Goal: Check status

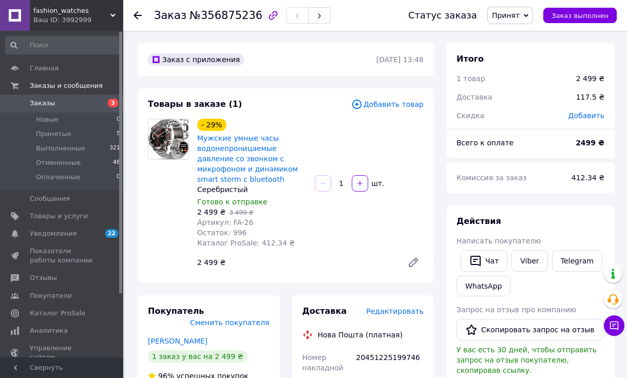
scroll to position [361, 0]
drag, startPoint x: 197, startPoint y: 15, endPoint x: 246, endPoint y: 20, distance: 49.0
click at [246, 20] on span "№356875236" at bounding box center [225, 15] width 73 height 12
copy span "356875236"
click at [80, 131] on li "Принятые 5" at bounding box center [63, 134] width 126 height 14
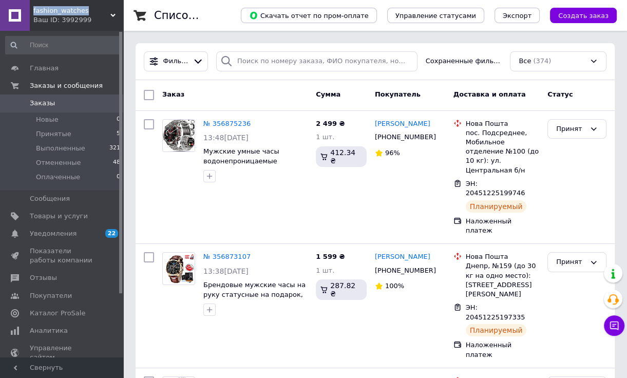
drag, startPoint x: 62, startPoint y: 7, endPoint x: 33, endPoint y: 7, distance: 29.3
click at [33, 7] on span "fashion_watches" at bounding box center [71, 10] width 77 height 9
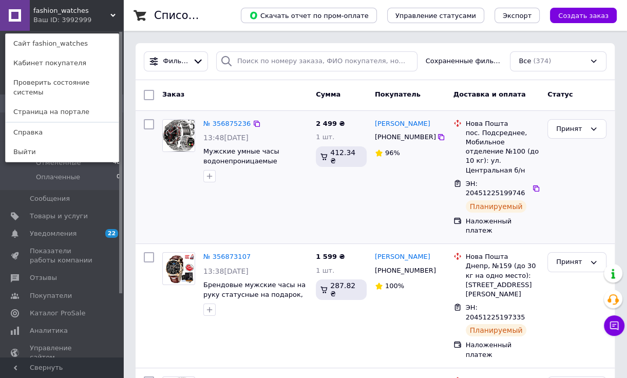
click at [287, 205] on div "№ 356875236 13:48, 12.08.2025 Мужские умные часы водонепроницаемые давление со …" at bounding box center [234, 177] width 153 height 125
click at [252, 253] on icon at bounding box center [256, 257] width 8 height 8
click at [271, 84] on div "Заказ Сумма Покупатель Доставка и оплата Статус" at bounding box center [374, 95] width 479 height 31
click at [254, 377] on icon at bounding box center [257, 381] width 6 height 6
